Goal: Find specific page/section: Find specific page/section

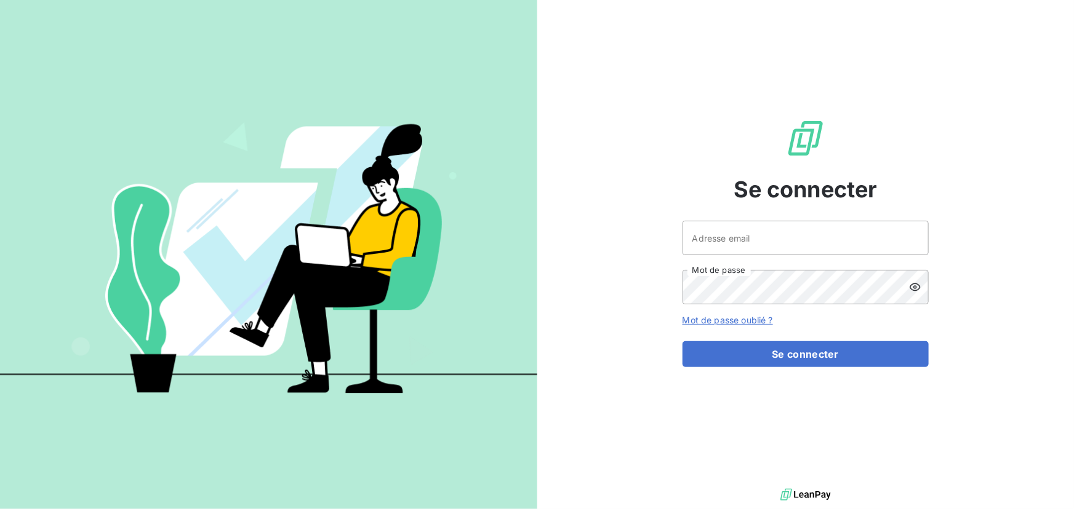
click at [0, 509] on div at bounding box center [0, 509] width 0 height 0
type input "[EMAIL_ADDRESS][DOMAIN_NAME]"
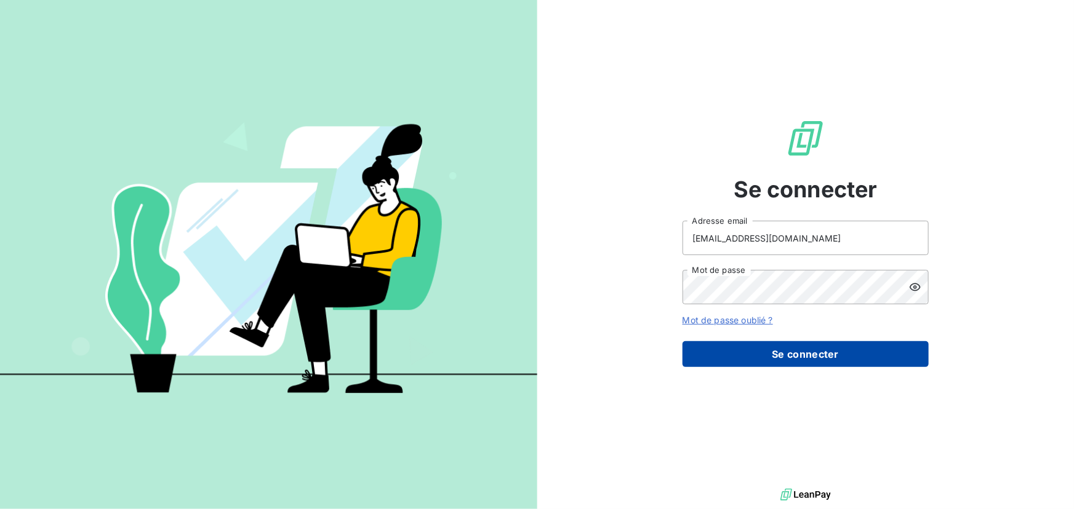
click at [763, 343] on button "Se connecter" at bounding box center [805, 354] width 246 height 26
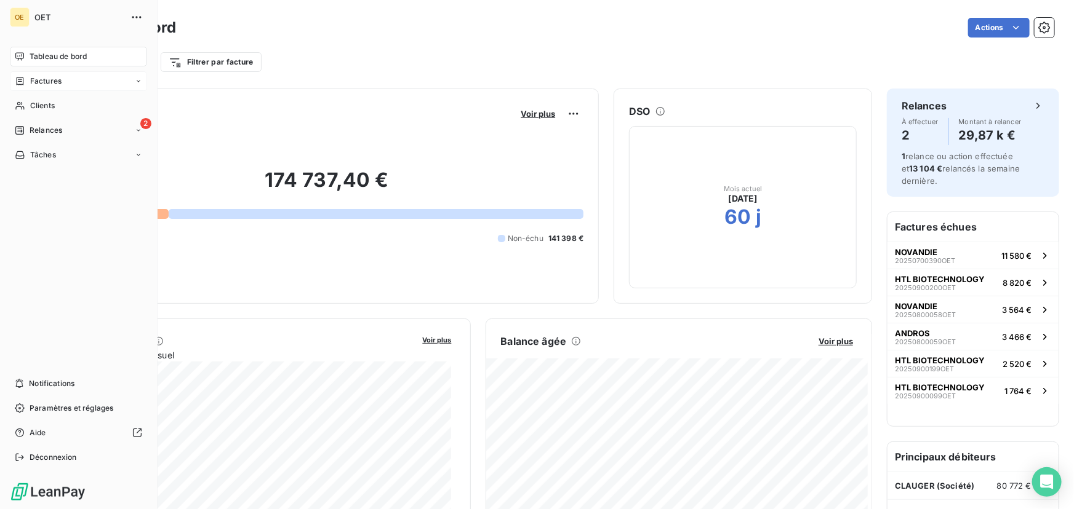
click at [17, 87] on div "Factures" at bounding box center [78, 81] width 137 height 20
